Goal: Transaction & Acquisition: Purchase product/service

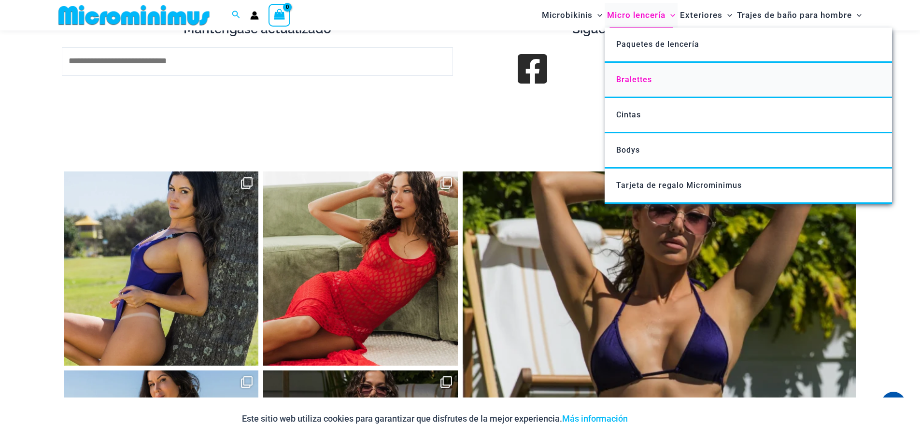
scroll to position [4390, 0]
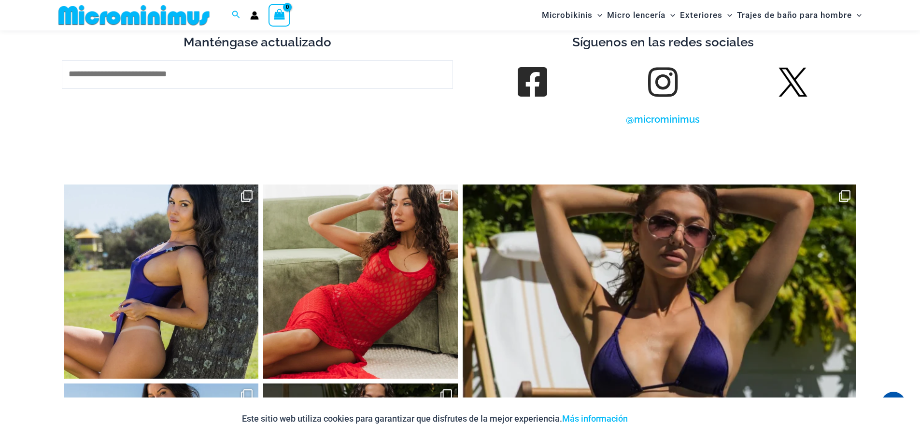
click at [134, 11] on img at bounding box center [134, 15] width 159 height 22
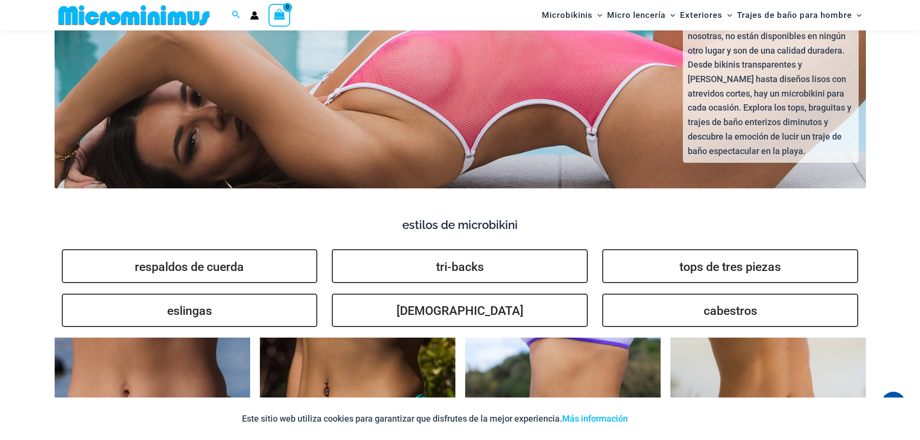
scroll to position [2309, 0]
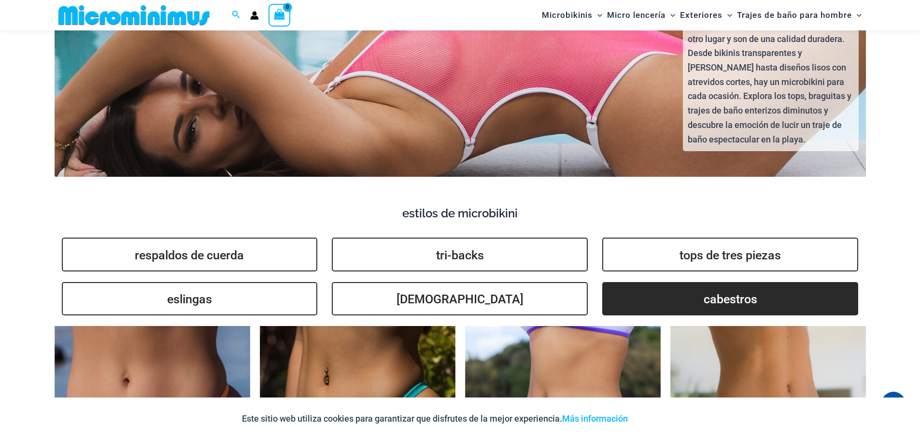
click at [722, 292] on font "cabestros" at bounding box center [730, 299] width 54 height 14
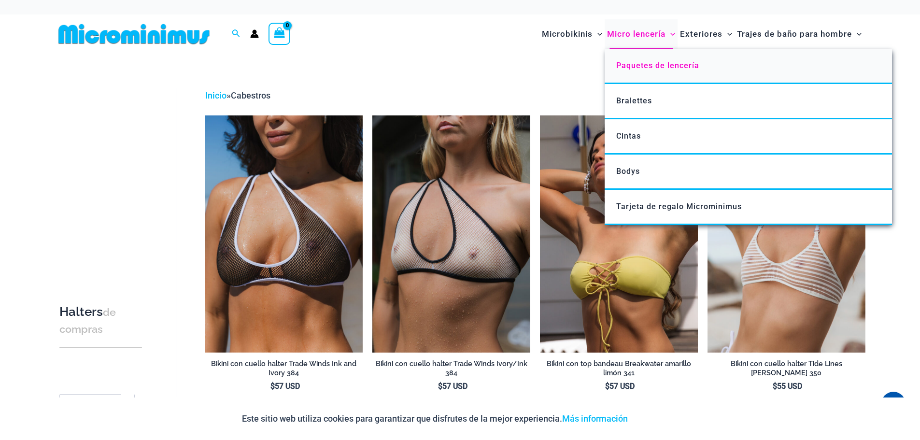
click at [630, 54] on link "Paquetes de lencería" at bounding box center [747, 66] width 287 height 35
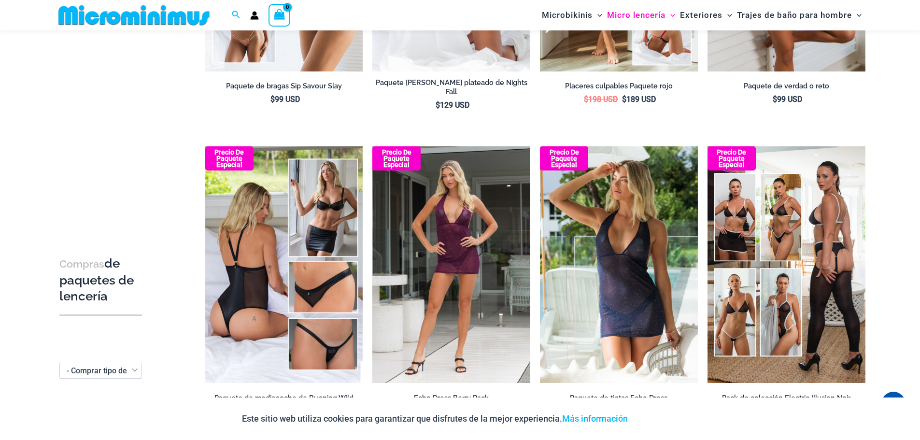
scroll to position [330, 0]
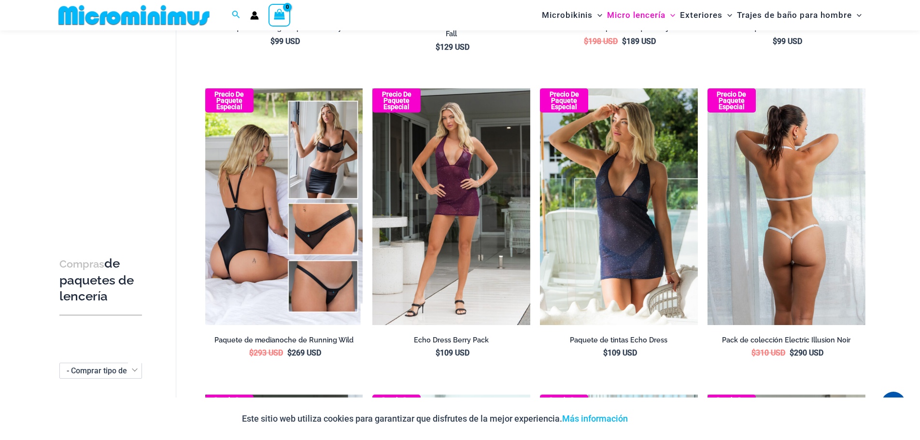
click at [763, 214] on img at bounding box center [786, 206] width 158 height 237
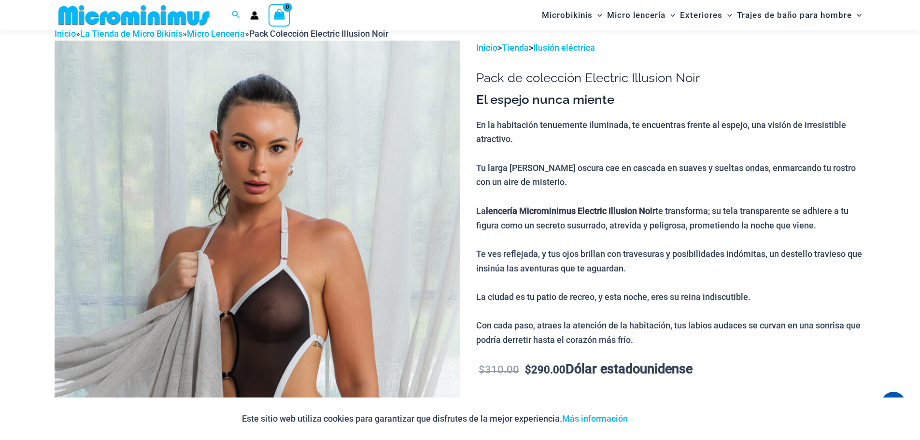
scroll to position [41, 0]
